Goal: Transaction & Acquisition: Book appointment/travel/reservation

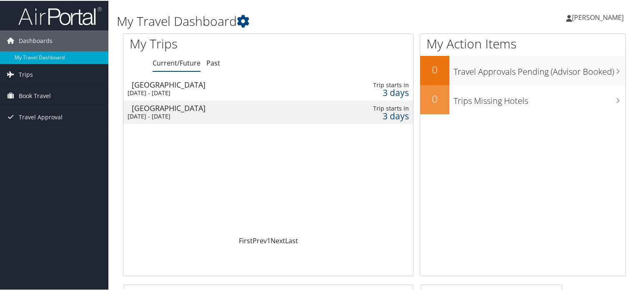
drag, startPoint x: 33, startPoint y: 96, endPoint x: 47, endPoint y: 108, distance: 18.6
click at [33, 96] on span "Book Travel" at bounding box center [35, 95] width 32 height 21
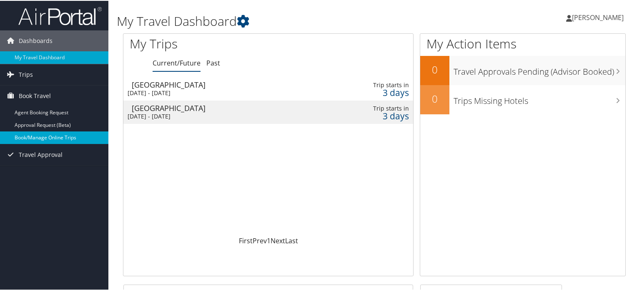
click at [45, 136] on link "Book/Manage Online Trips" at bounding box center [54, 137] width 108 height 13
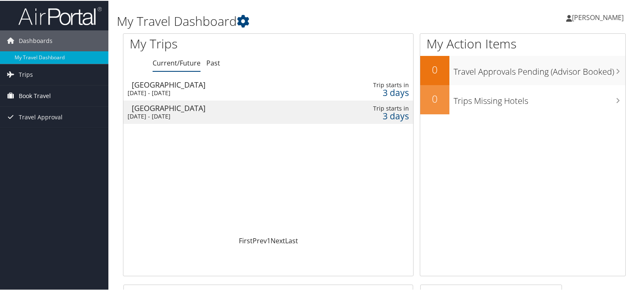
click at [38, 92] on span "Book Travel" at bounding box center [35, 95] width 32 height 21
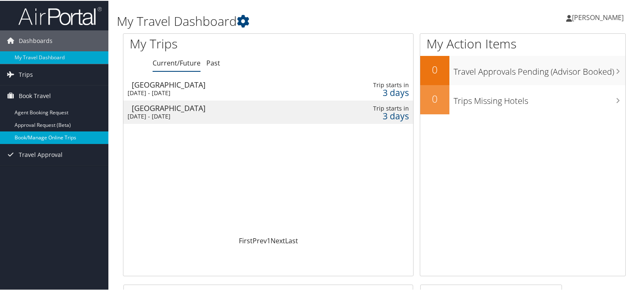
click at [43, 136] on link "Book/Manage Online Trips" at bounding box center [54, 137] width 108 height 13
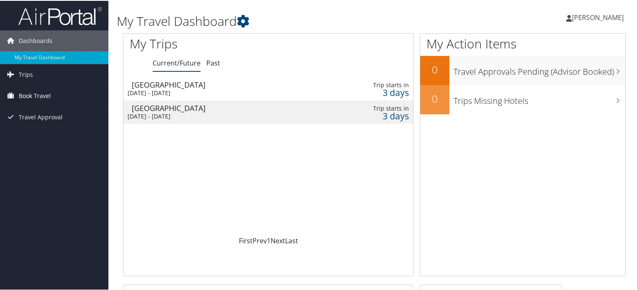
click at [33, 97] on span "Book Travel" at bounding box center [35, 95] width 32 height 21
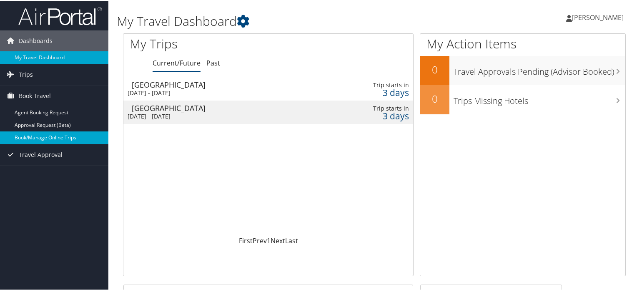
click at [39, 138] on link "Book/Manage Online Trips" at bounding box center [54, 137] width 108 height 13
